Goal: Check status: Check status

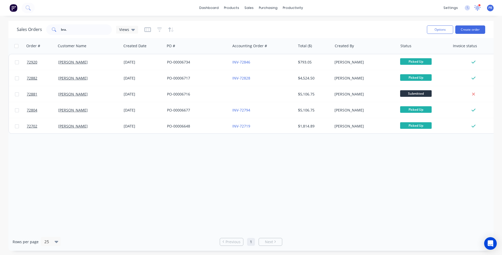
click at [476, 8] on icon at bounding box center [477, 7] width 5 height 5
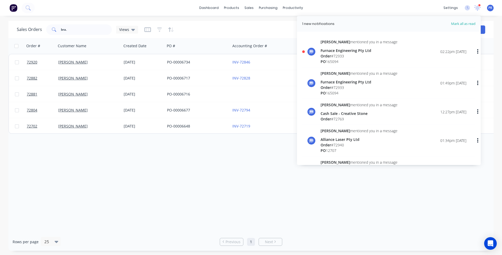
click at [390, 51] on div "Sally mentioned you in a message Furnace Engineering Pty Ltd Order # 72933 PO 1…" at bounding box center [394, 51] width 146 height 25
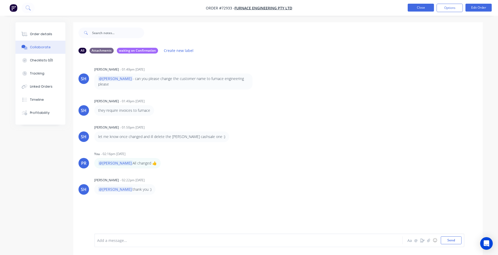
click at [419, 6] on button "Close" at bounding box center [421, 8] width 26 height 8
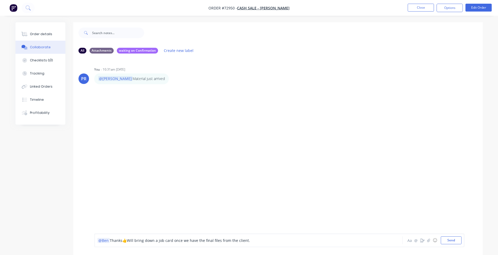
click at [110, 240] on span "Thanks" at bounding box center [116, 240] width 13 height 5
click at [458, 239] on button "Send" at bounding box center [451, 241] width 21 height 8
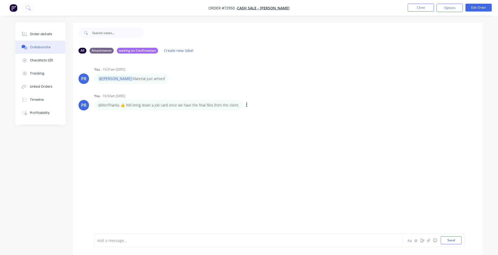
click at [251, 106] on div "@BenThanks 👍 Will bring down a job card once we have the final files from the c…" at bounding box center [176, 105] width 164 height 11
click at [247, 105] on icon "button" at bounding box center [246, 105] width 1 height 5
click at [254, 114] on button "Edit" at bounding box center [265, 114] width 33 height 9
click at [108, 240] on span "@BenThanks" at bounding box center [108, 240] width 23 height 5
click at [104, 242] on span "@Ben" at bounding box center [102, 240] width 10 height 5
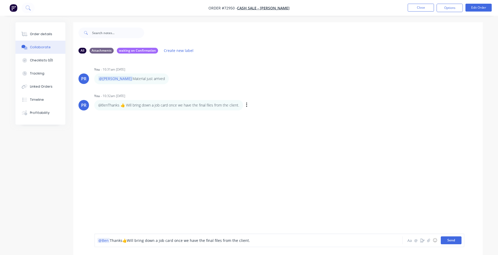
click at [448, 243] on button "Send" at bounding box center [451, 241] width 21 height 8
drag, startPoint x: 245, startPoint y: 107, endPoint x: 245, endPoint y: 111, distance: 3.9
click at [246, 107] on div "@BenThanks 👍 Will bring down a job card once we have the final files from the c…" at bounding box center [176, 105] width 164 height 11
click at [248, 106] on div "@[PERSON_NAME] Thanks 👍 Will bring down a job card once we have the final files…" at bounding box center [176, 105] width 164 height 11
click at [423, 8] on button "Close" at bounding box center [421, 8] width 26 height 8
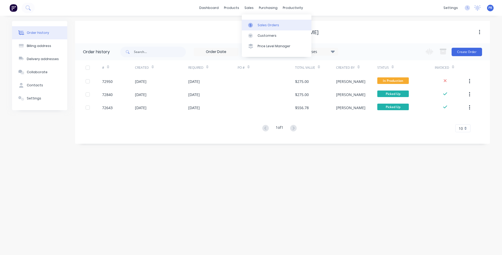
click at [258, 23] on div "Sales Orders" at bounding box center [269, 25] width 22 height 5
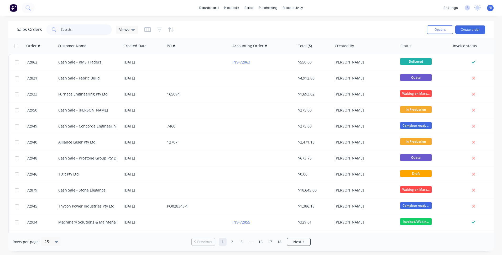
click at [83, 31] on input "text" at bounding box center [86, 29] width 51 height 11
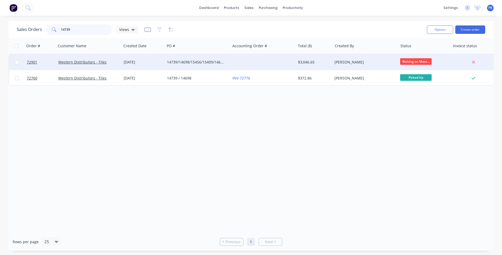
type input "14739"
click at [212, 60] on div "14739/14698/15456/15409/14628/15314/STOCK" at bounding box center [196, 62] width 58 height 5
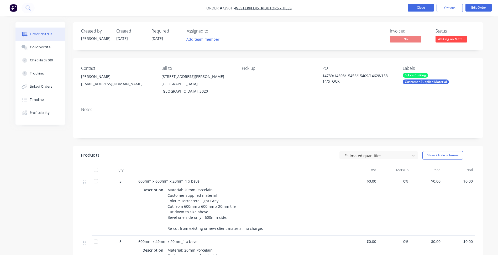
click at [416, 9] on button "Close" at bounding box center [421, 8] width 26 height 8
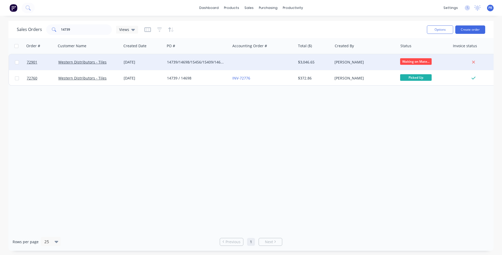
click at [207, 61] on div "14739/14698/15456/15409/14628/15314/STOCK" at bounding box center [196, 62] width 58 height 5
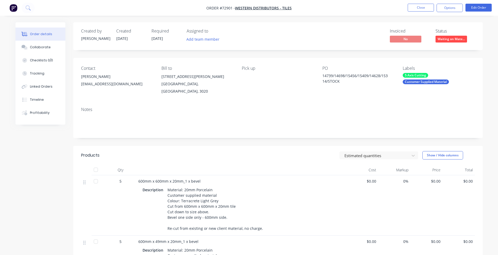
click at [446, 41] on span "Waiting on Mate..." at bounding box center [452, 39] width 32 height 7
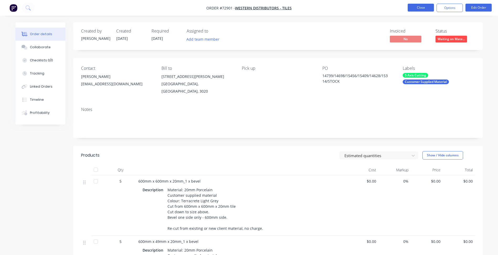
click at [417, 7] on button "Close" at bounding box center [421, 8] width 26 height 8
